Goal: Task Accomplishment & Management: Use online tool/utility

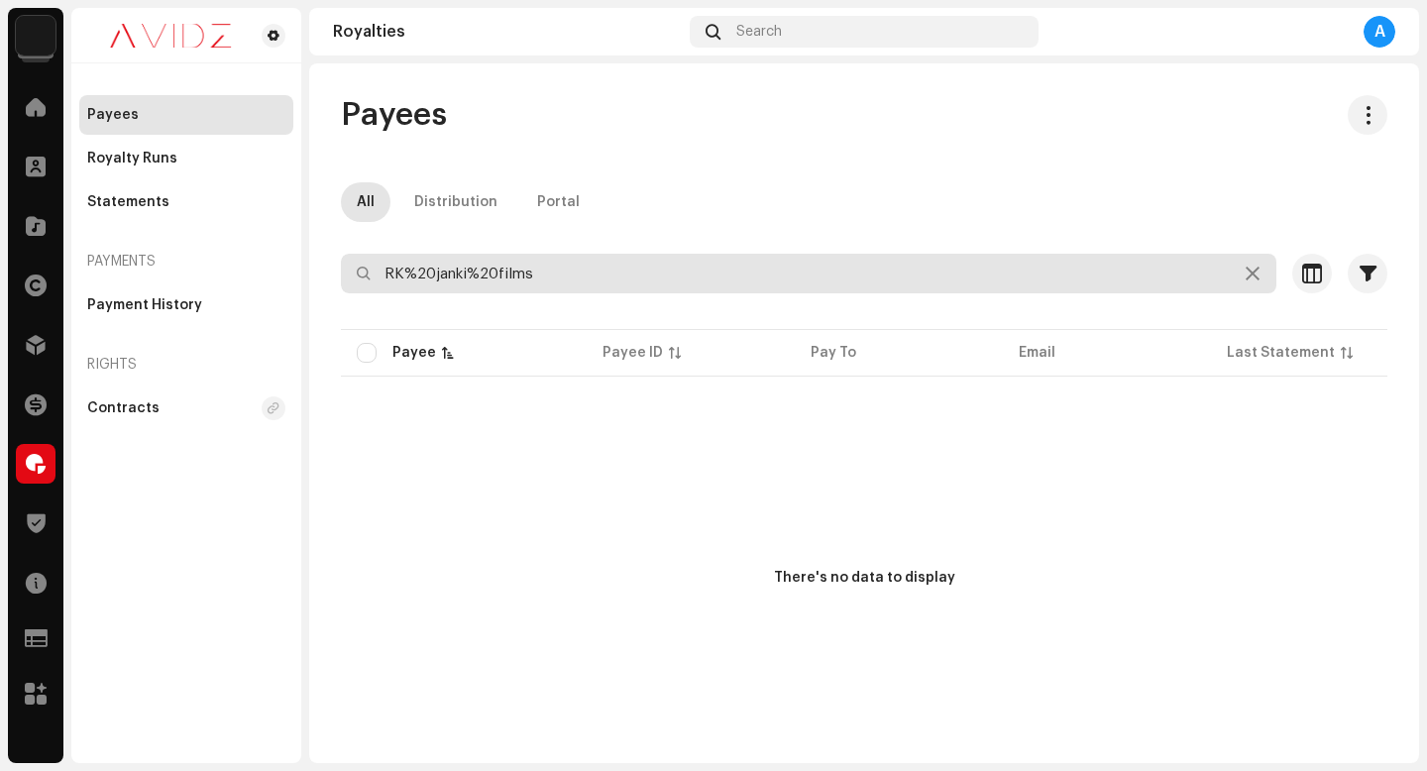
click at [768, 268] on input "RK%20janki%20films" at bounding box center [808, 274] width 935 height 40
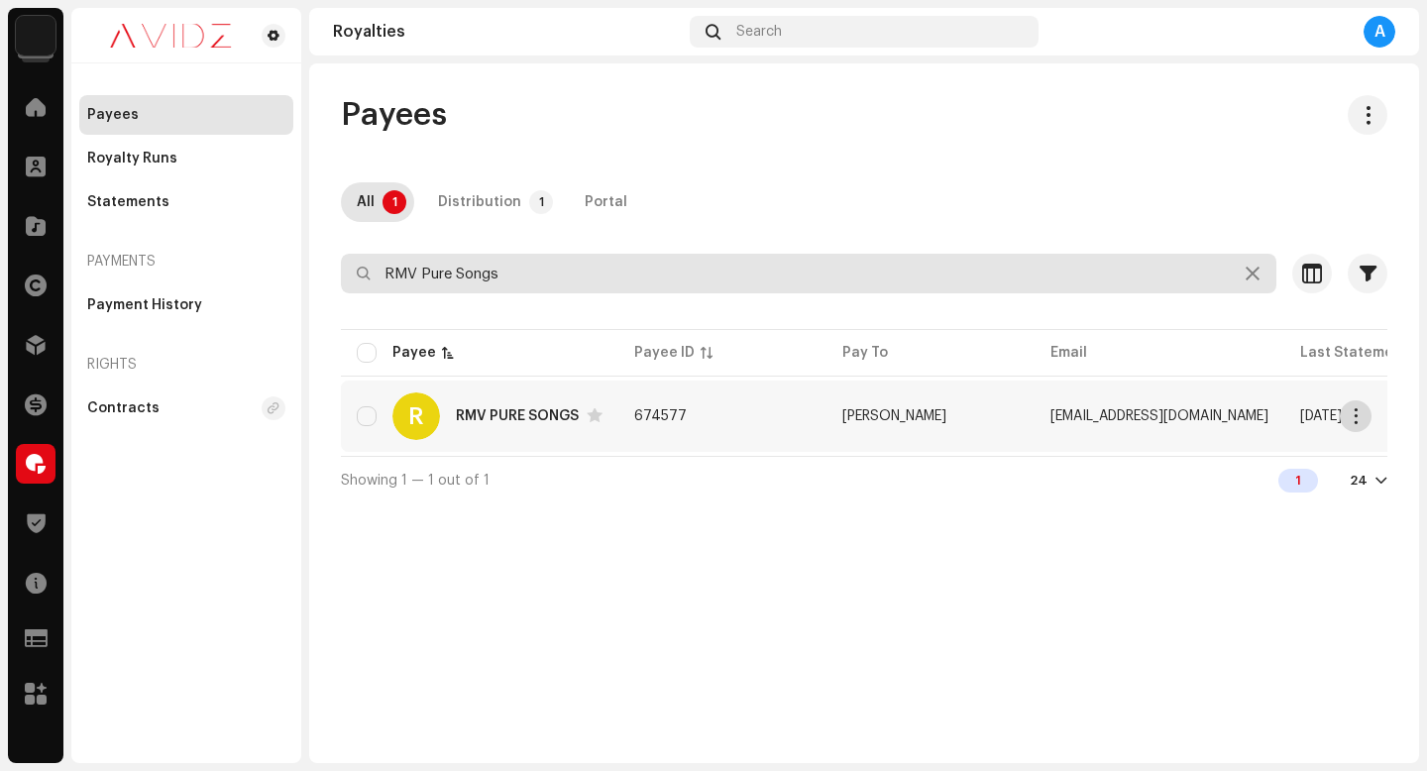
type input "RMV Pure Songs"
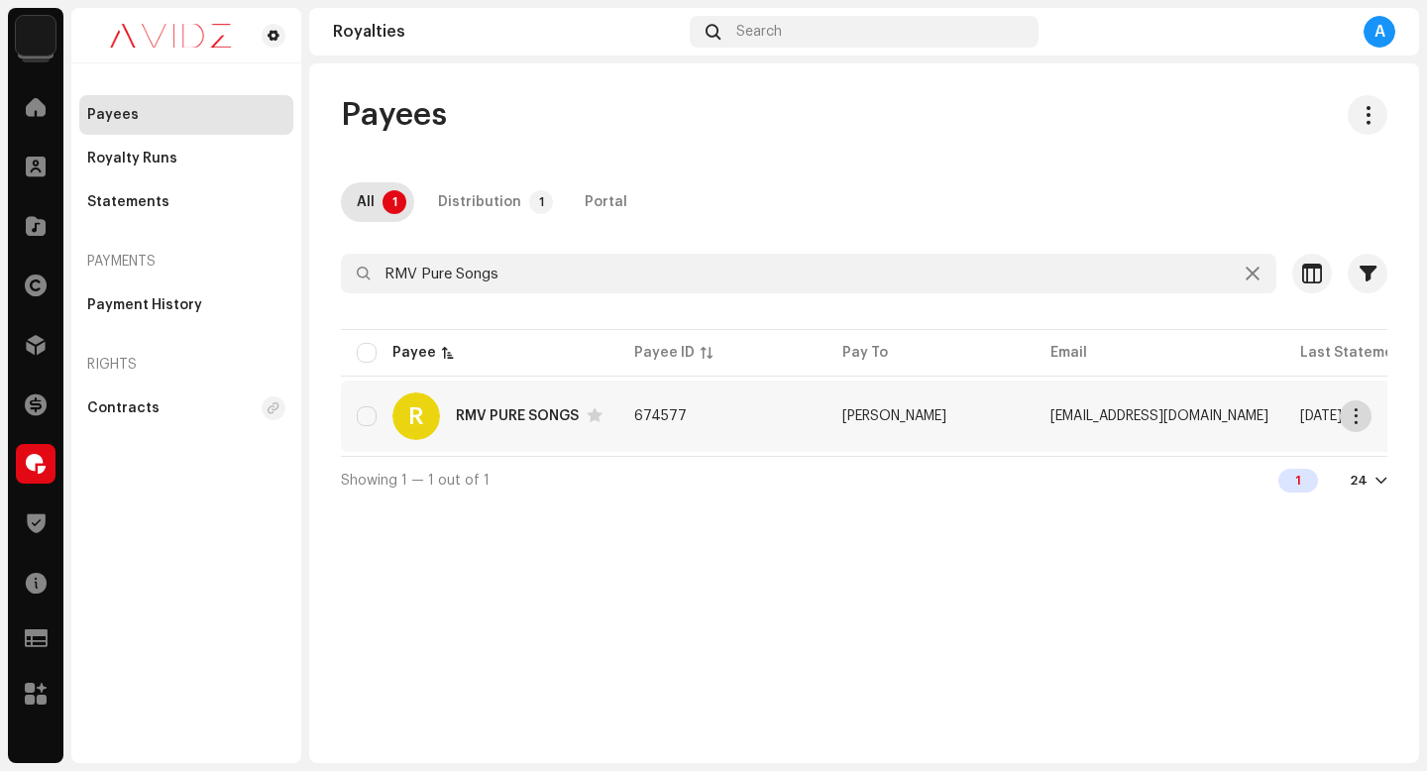
click at [1348, 413] on span "button" at bounding box center [1355, 416] width 15 height 16
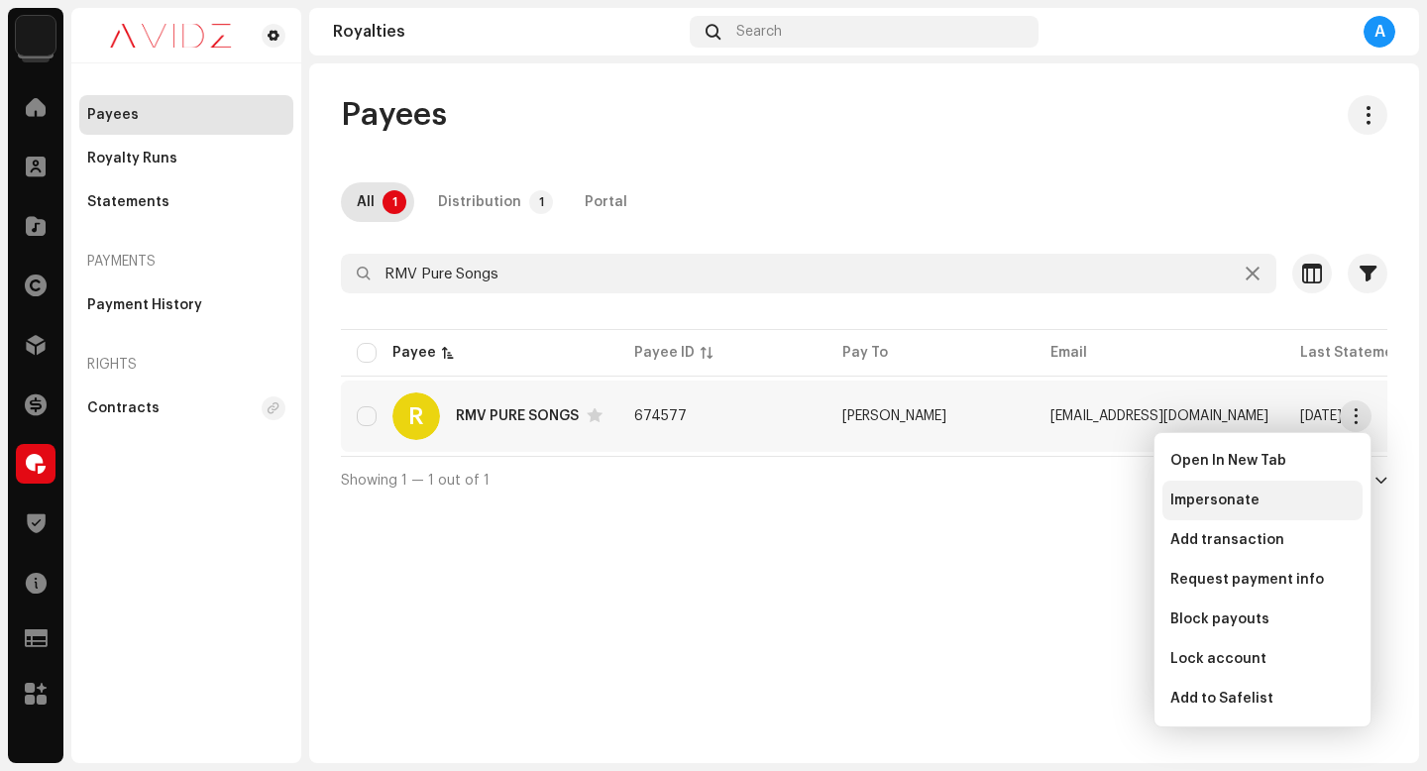
click at [1304, 512] on div "Impersonate" at bounding box center [1262, 501] width 200 height 40
